Goal: Find specific page/section: Find specific page/section

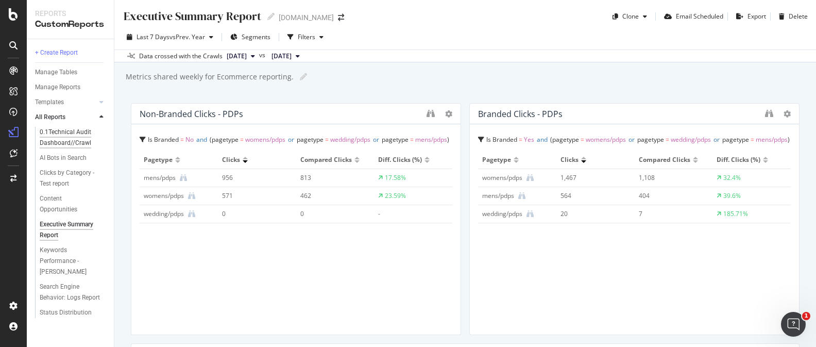
scroll to position [536, 0]
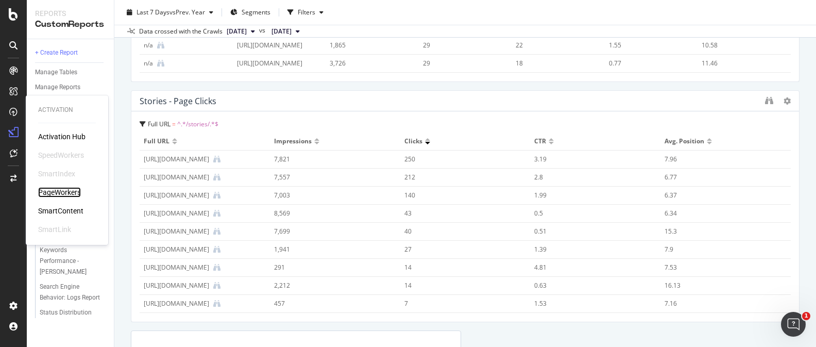
click at [60, 189] on div "PageWorkers" at bounding box center [59, 192] width 43 height 10
